Goal: Task Accomplishment & Management: Manage account settings

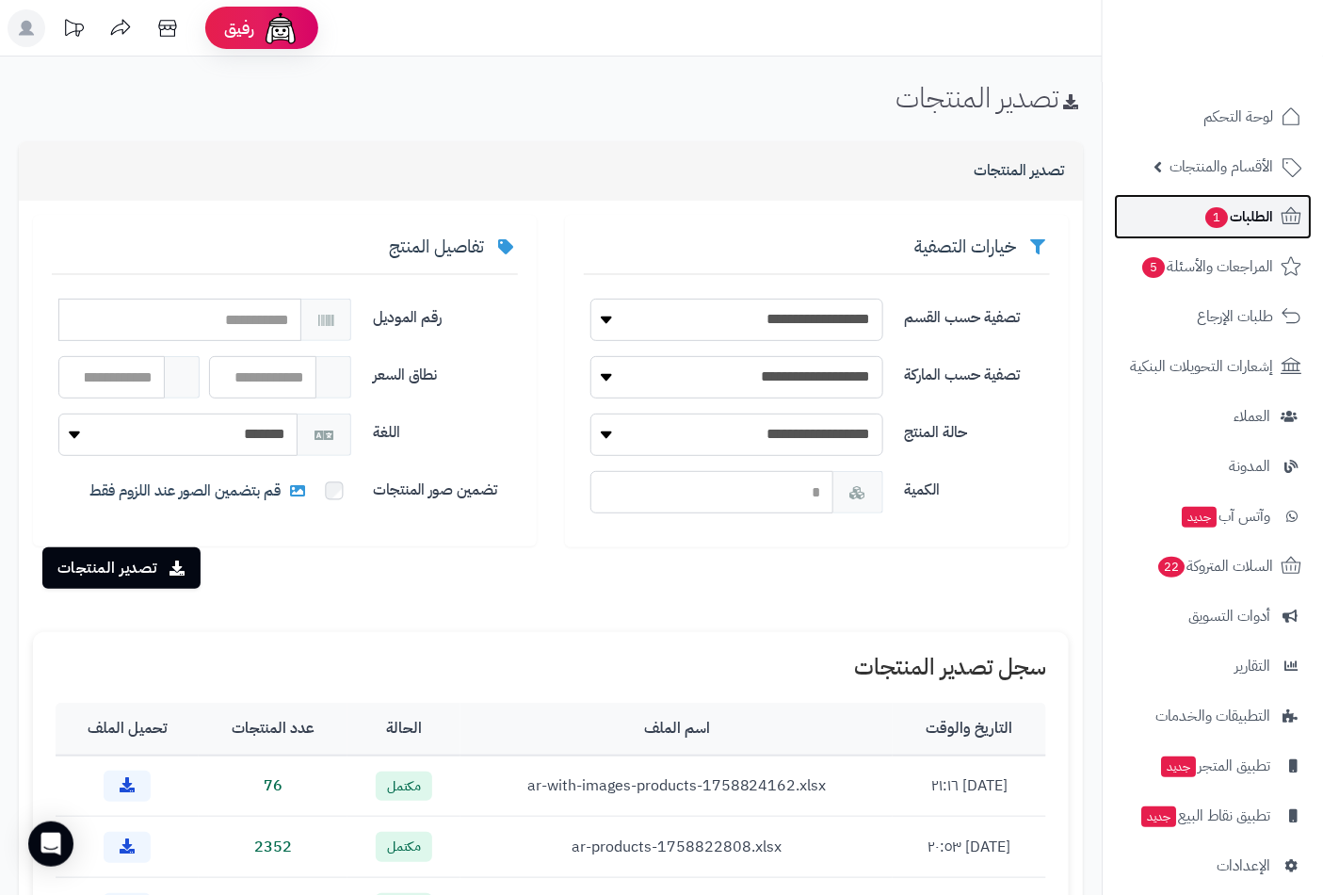
click at [1247, 223] on span "الطلبات 1" at bounding box center [1239, 216] width 70 height 26
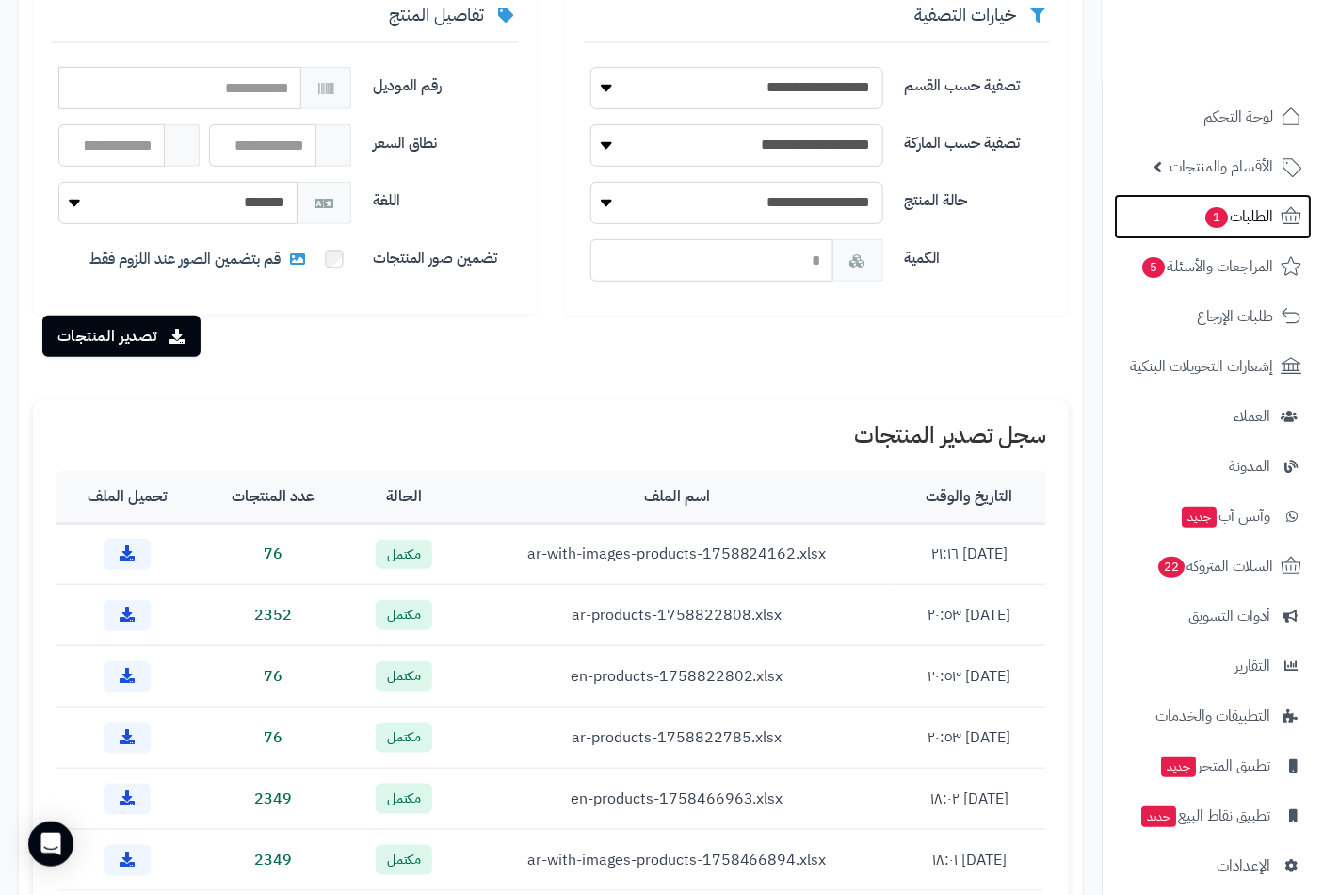
scroll to position [261, 0]
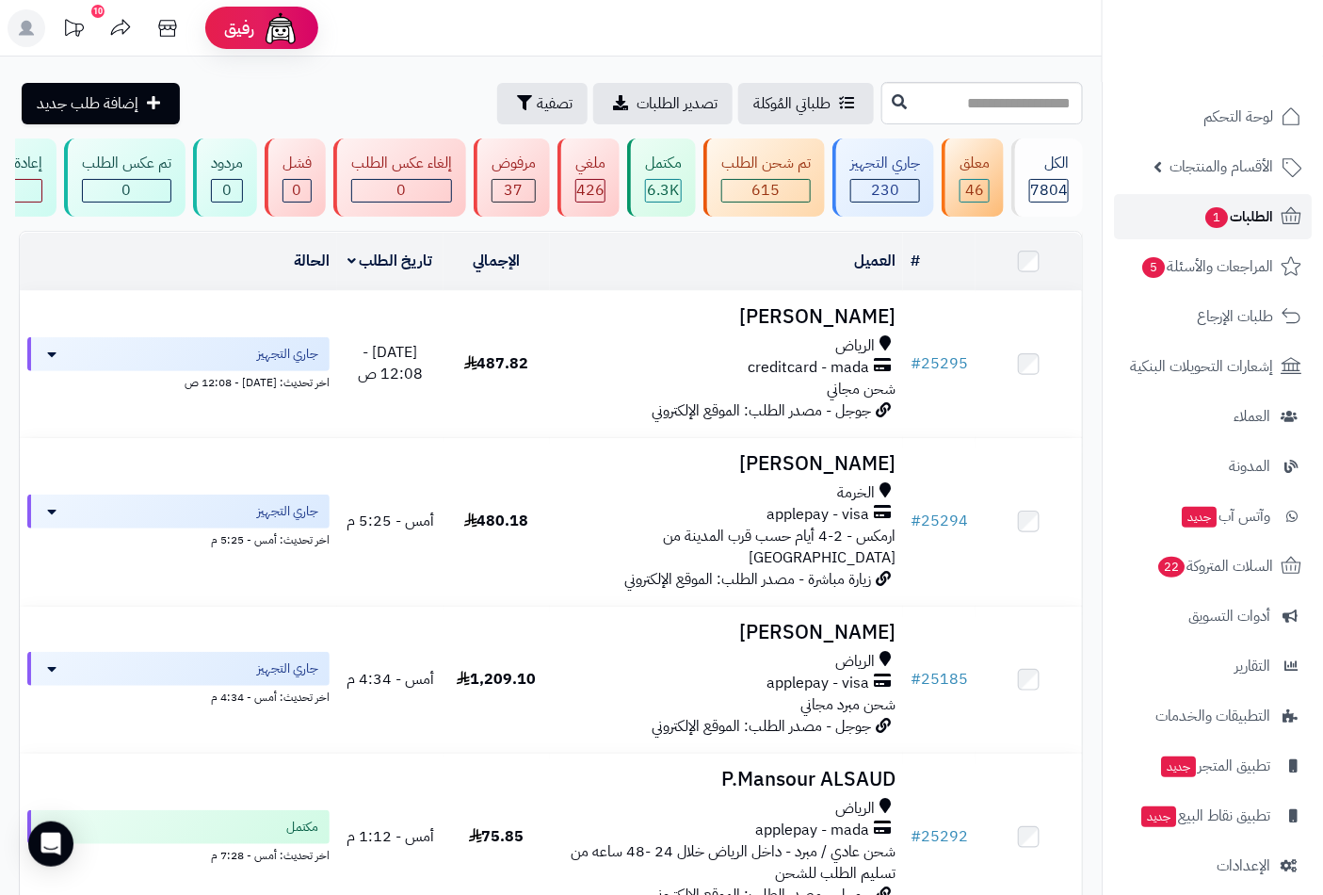
click at [1256, 208] on span "الطلبات 1" at bounding box center [1239, 216] width 70 height 26
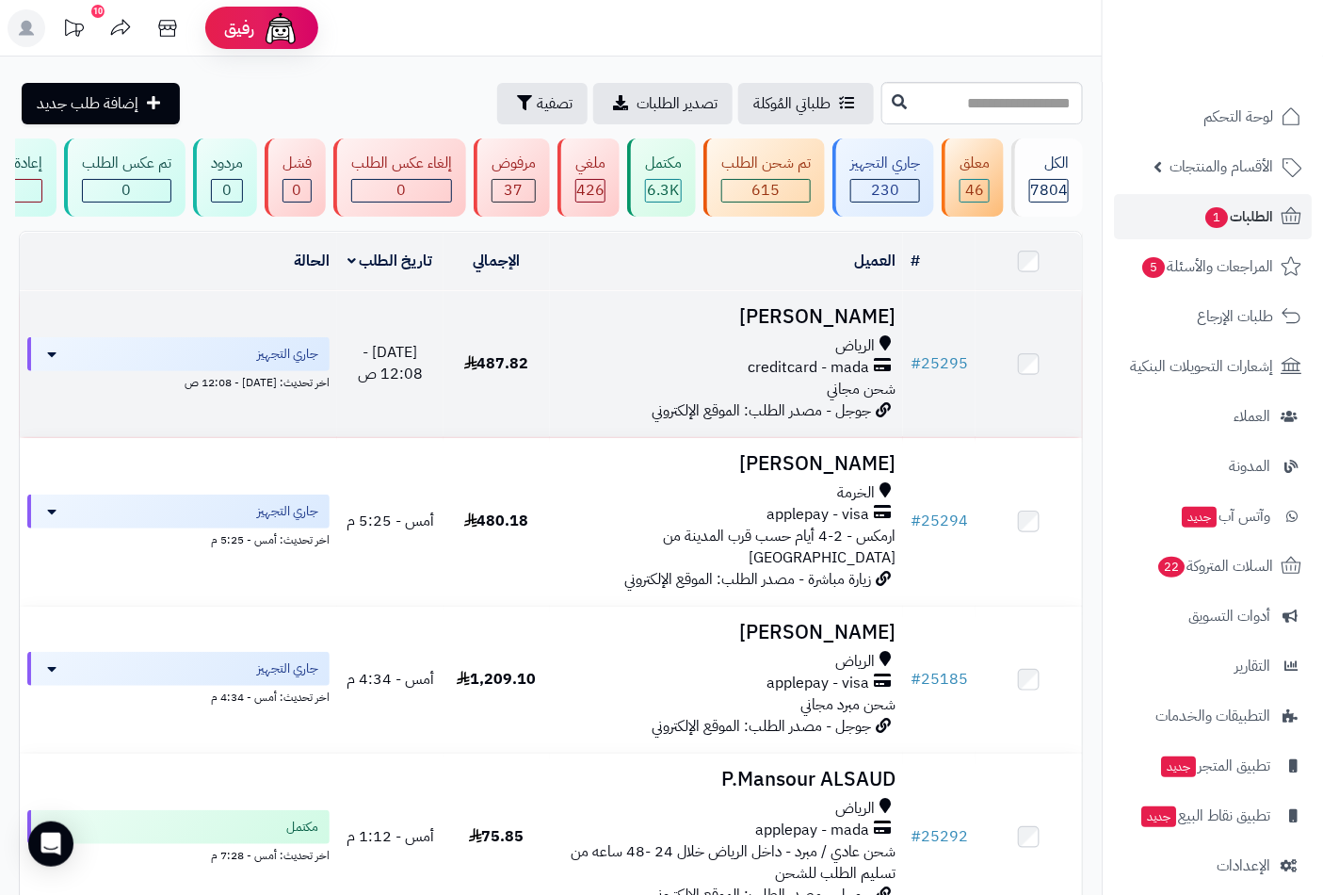
click at [813, 356] on div "الرياض" at bounding box center [727, 346] width 339 height 22
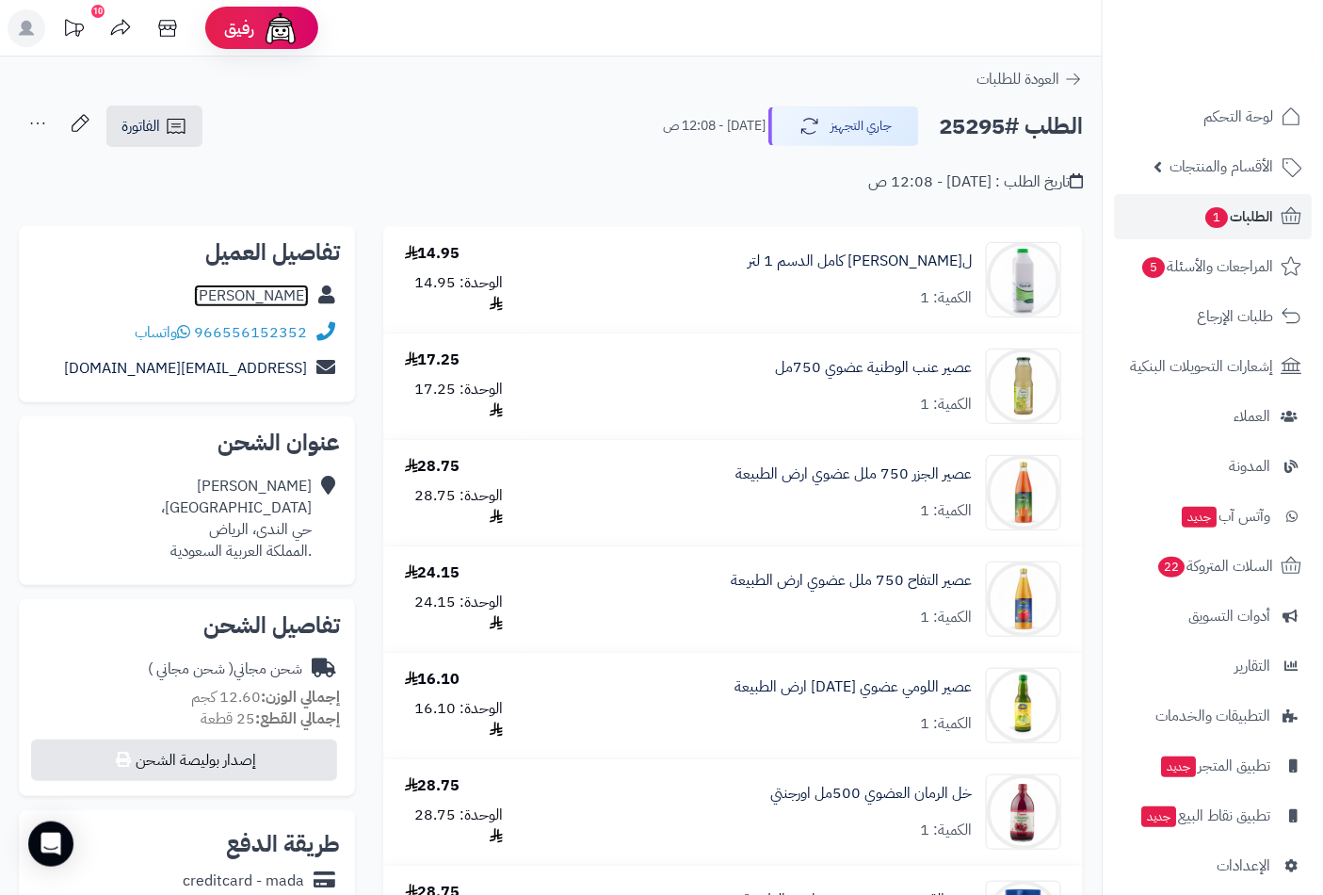
click at [275, 288] on link "Rehab Ali" at bounding box center [251, 295] width 115 height 23
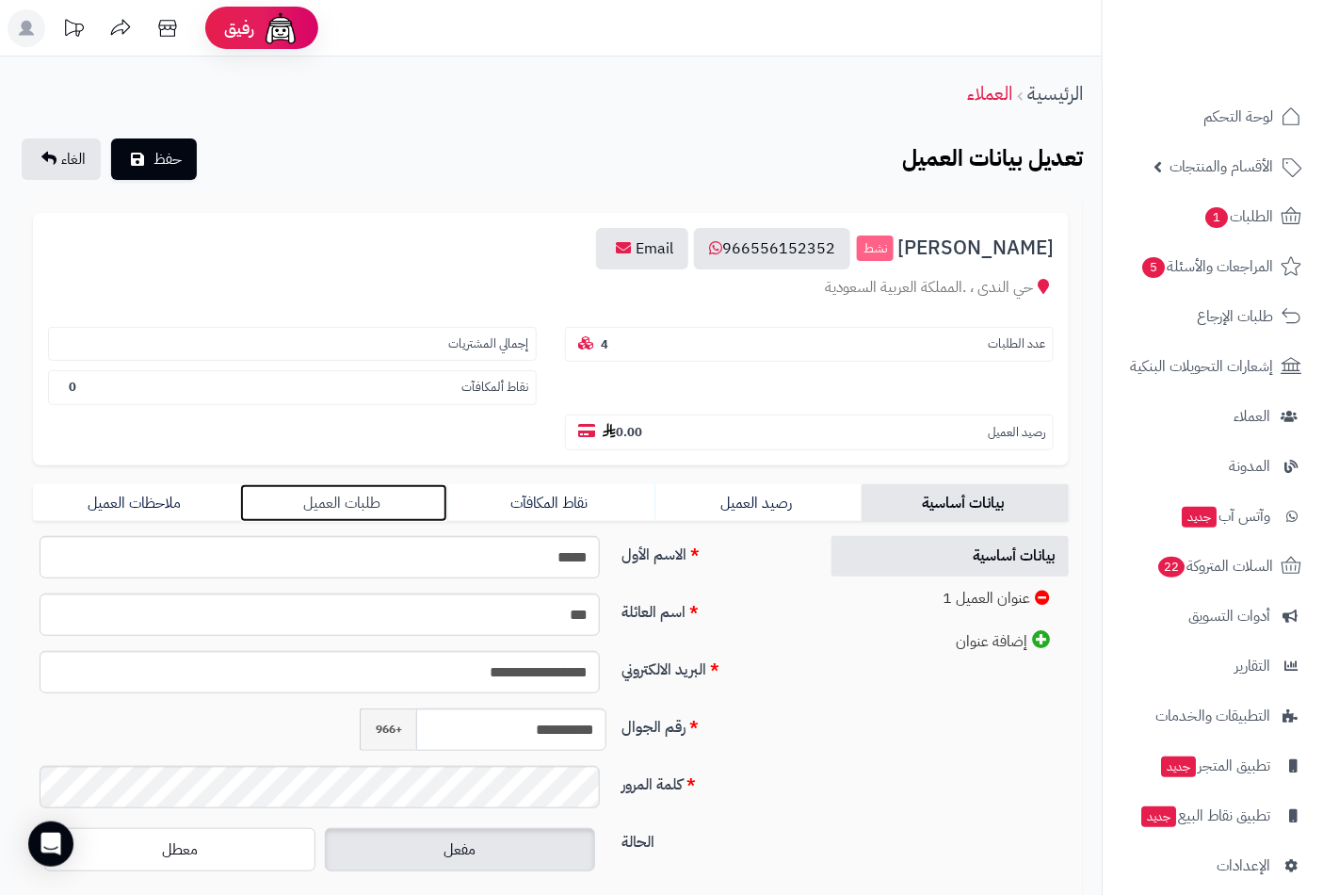
click at [358, 484] on link "طلبات العميل" at bounding box center [343, 503] width 207 height 38
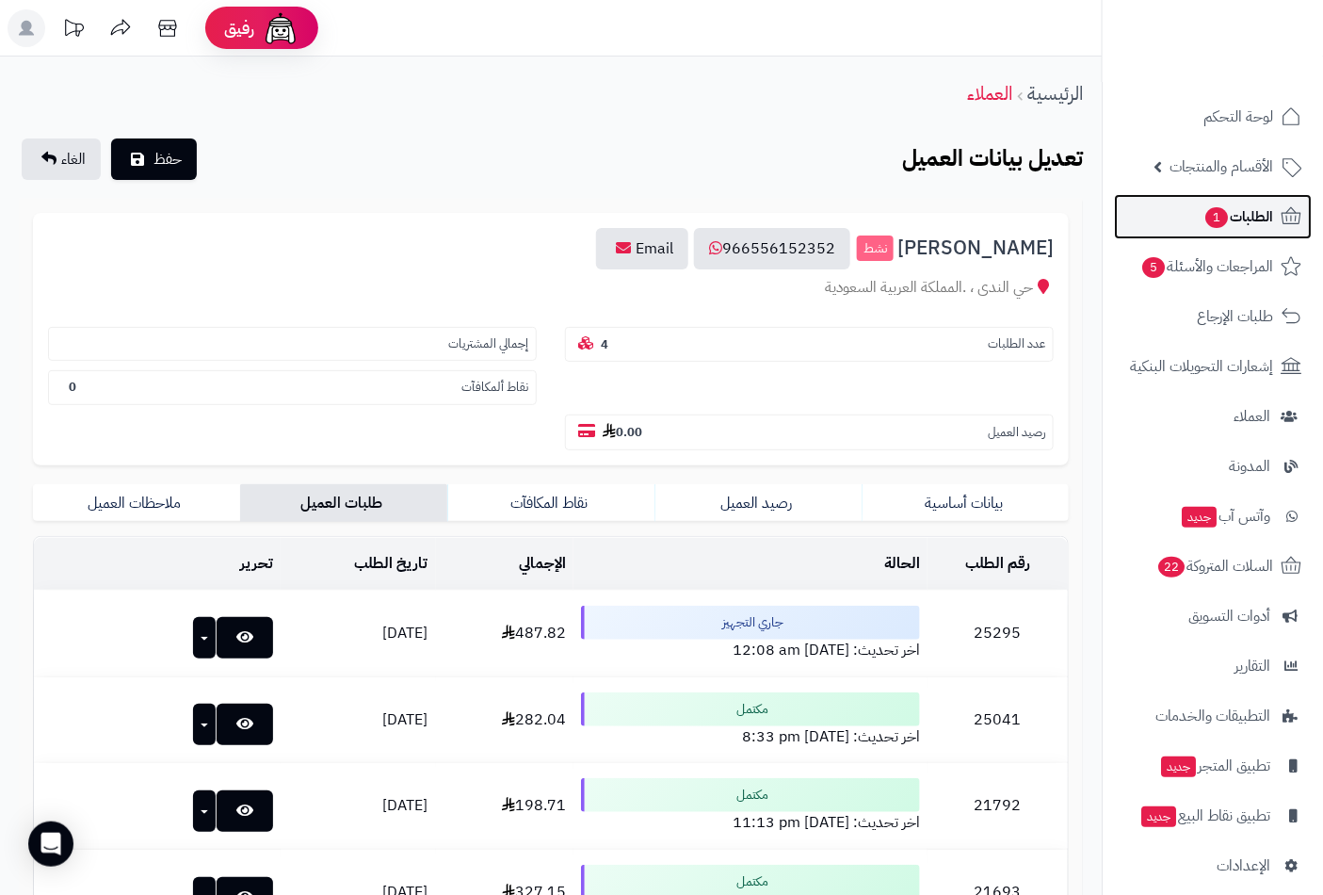
click at [1197, 217] on link "الطلبات 1" at bounding box center [1213, 216] width 198 height 45
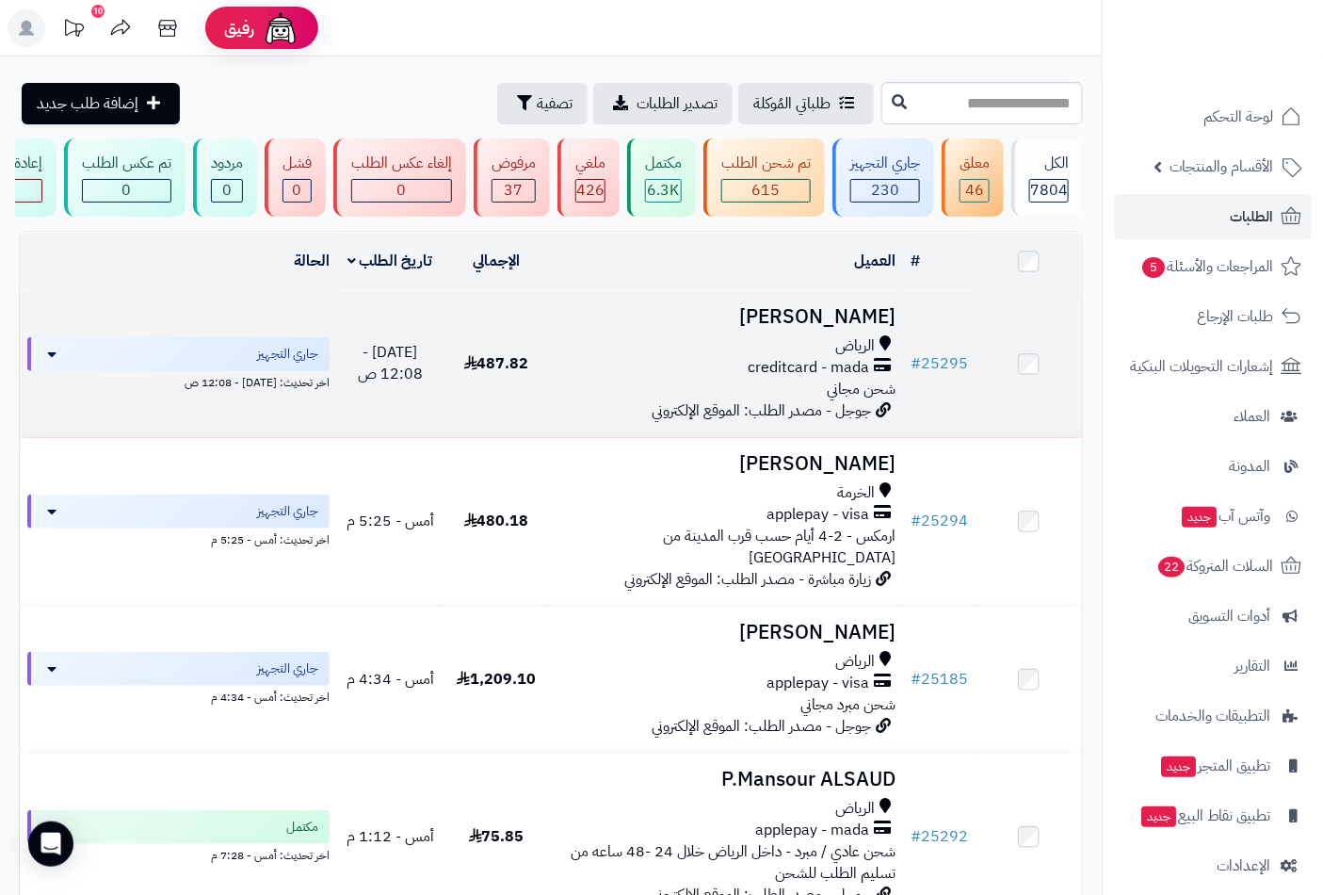
click at [862, 328] on h3 "[PERSON_NAME]" at bounding box center [727, 317] width 339 height 22
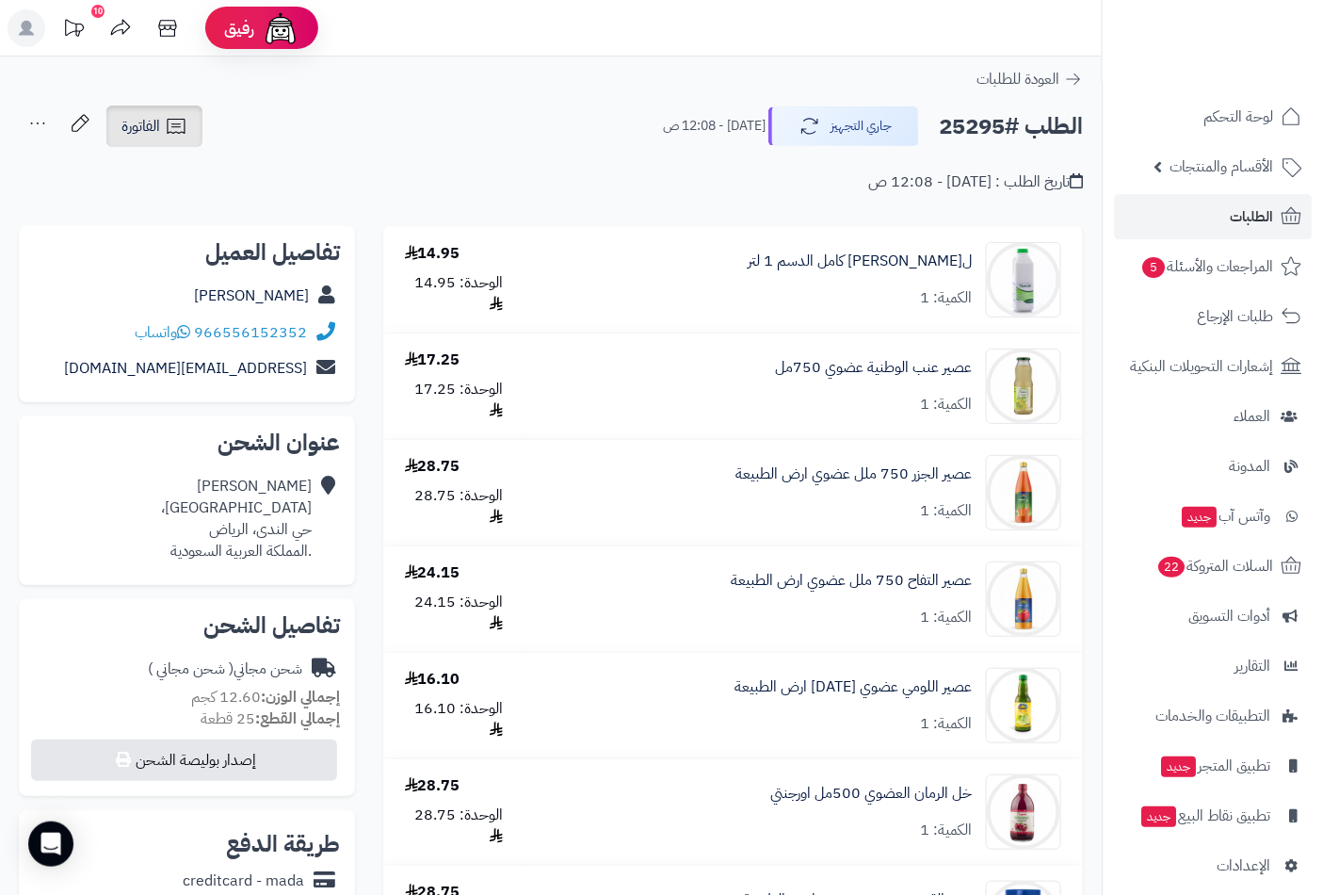
click at [151, 121] on span "الفاتورة" at bounding box center [141, 126] width 39 height 23
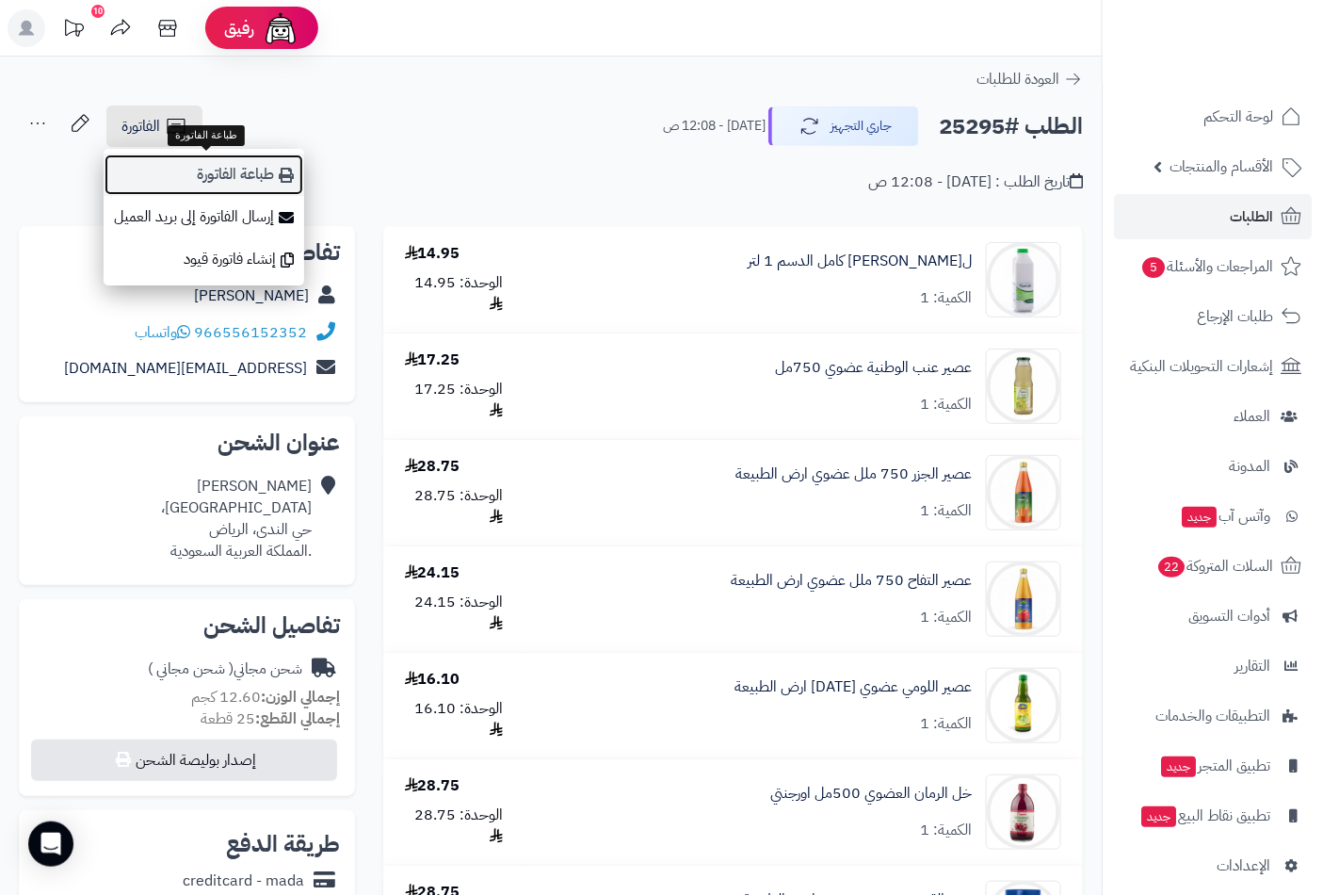
click at [211, 180] on link "طباعة الفاتورة" at bounding box center [204, 175] width 201 height 42
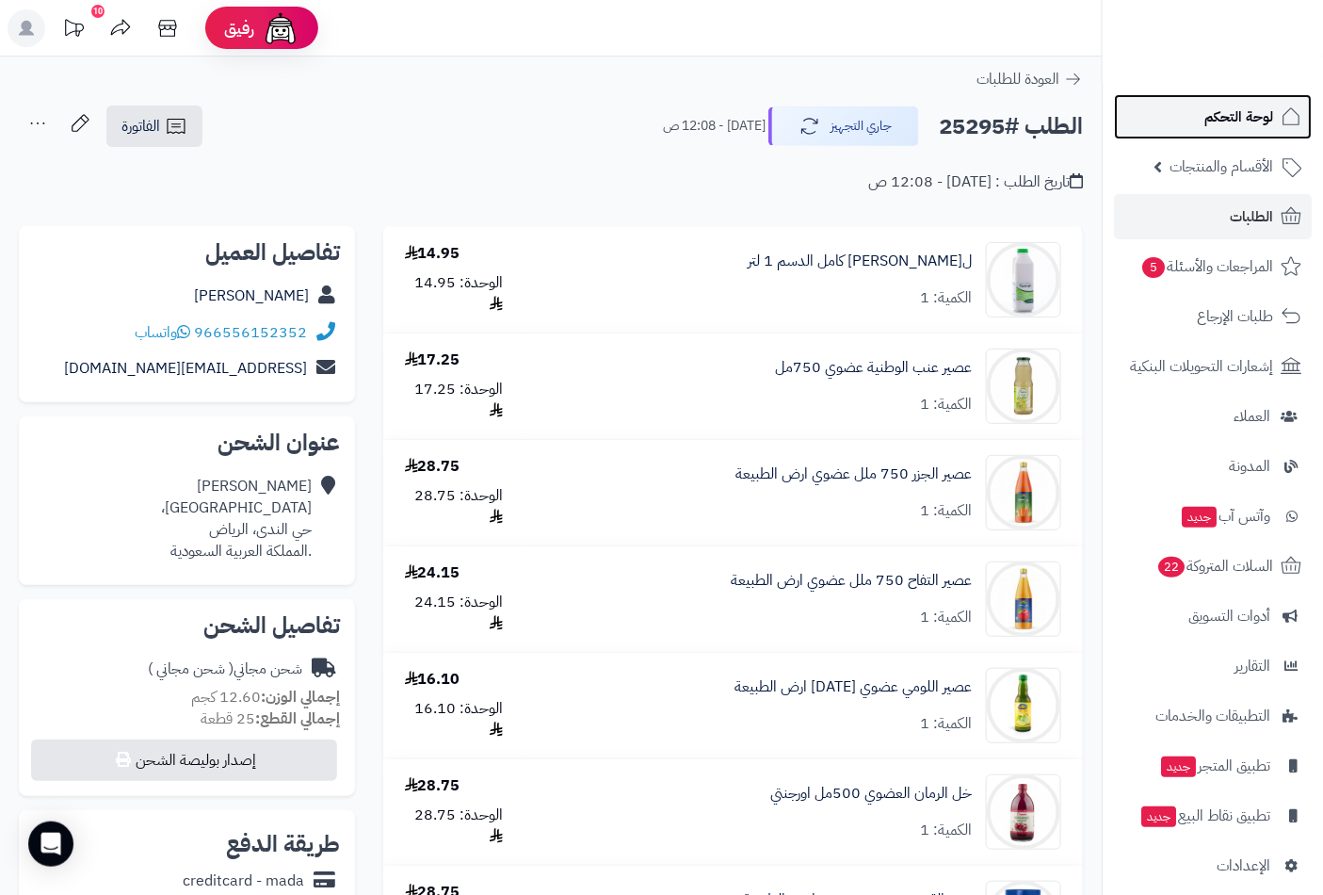
click at [1262, 117] on span "لوحة التحكم" at bounding box center [1239, 117] width 69 height 26
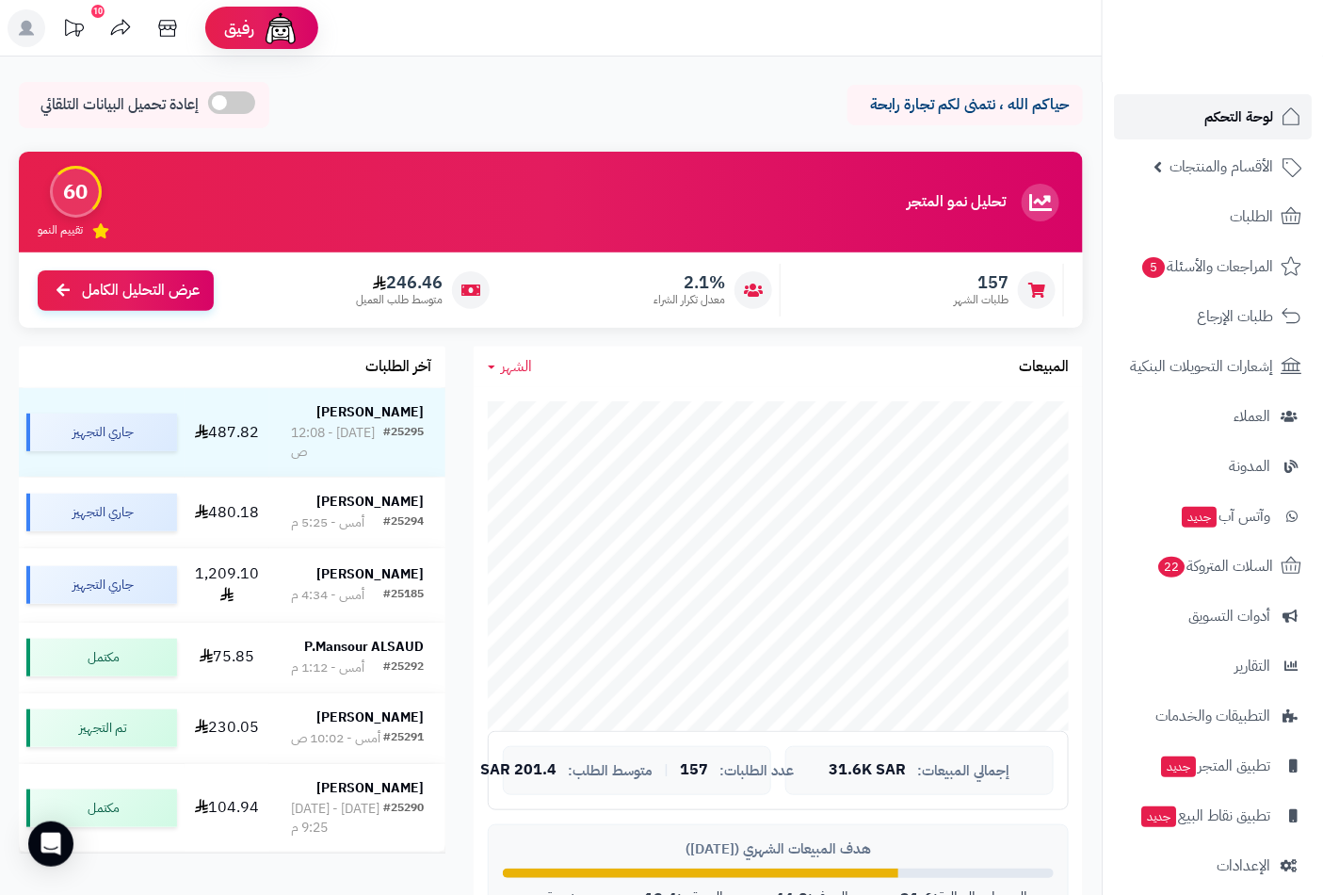
click at [1247, 117] on span "لوحة التحكم" at bounding box center [1239, 117] width 69 height 26
click at [1234, 210] on span "الطلبات" at bounding box center [1251, 216] width 43 height 26
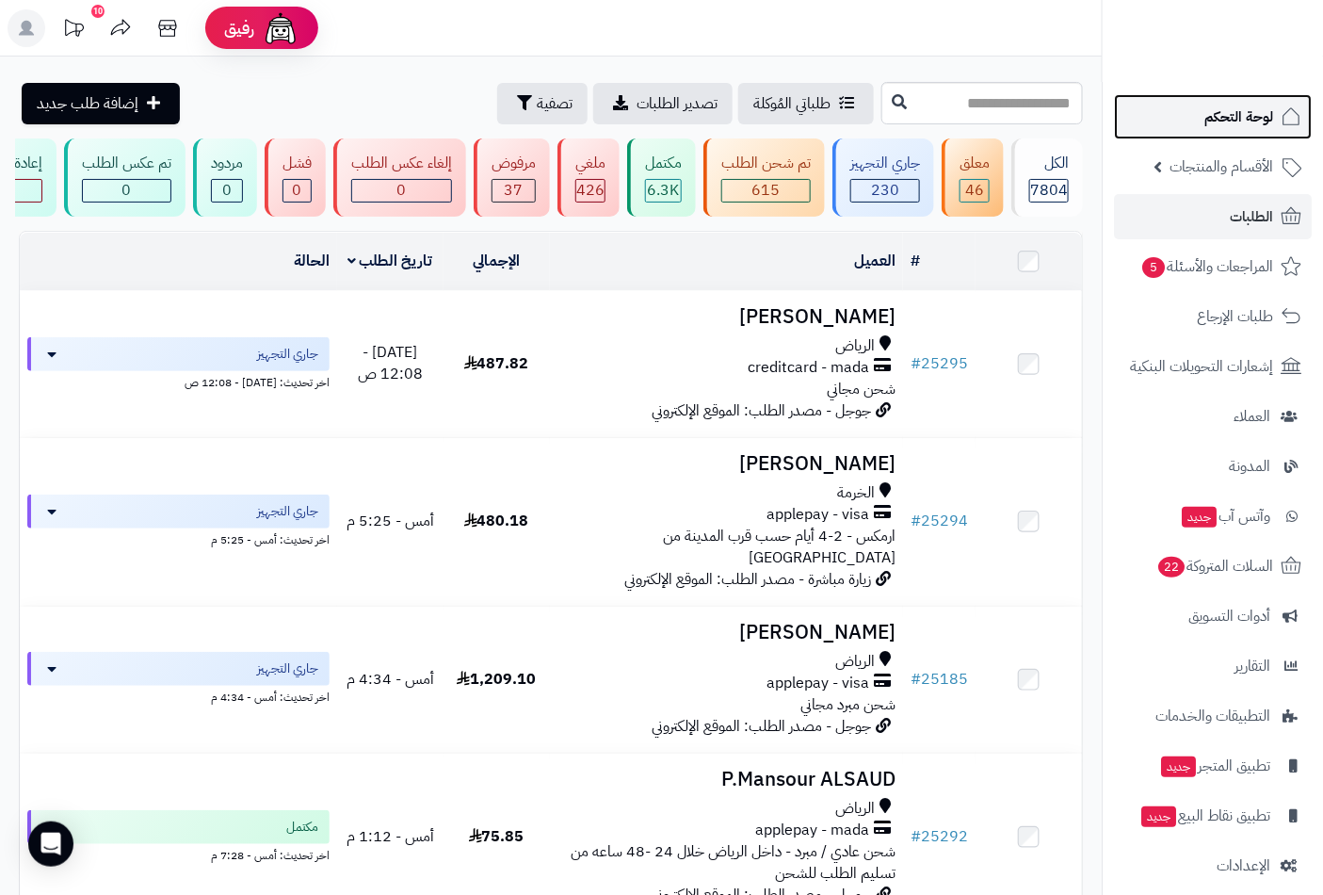
click at [1216, 120] on span "لوحة التحكم" at bounding box center [1239, 117] width 69 height 26
